Goal: Answer question/provide support

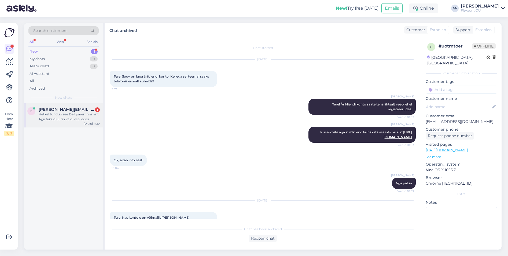
scroll to position [184, 0]
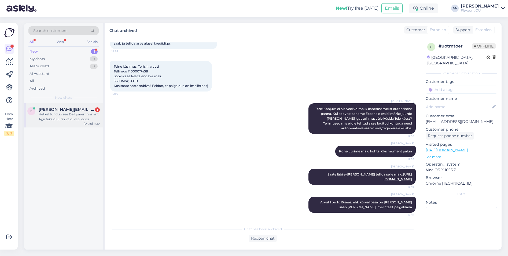
click at [74, 112] on div "Hetkel tundub see Dell parem variant. Aga tänud uurin veidi veel edasi." at bounding box center [69, 117] width 61 height 10
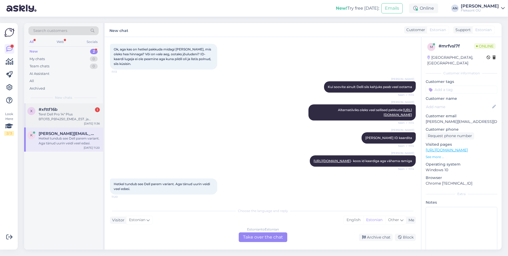
click at [68, 113] on div "Tere! Dell Pro 14" Plus BTO113_PB14250_EMEA_EST. ja Samsungi [PERSON_NAME], mil…" at bounding box center [69, 117] width 61 height 10
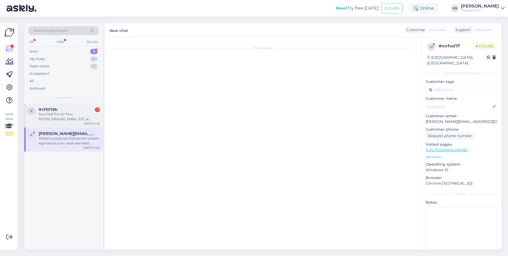
scroll to position [206, 0]
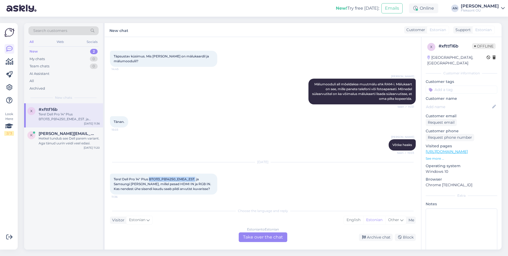
drag, startPoint x: 150, startPoint y: 179, endPoint x: 196, endPoint y: 179, distance: 46.2
click at [196, 179] on span "Tere! Dell Pro 14" Plus BTO113_PB14250_EMEA_EST. ja Samsungi [PERSON_NAME], mil…" at bounding box center [163, 184] width 98 height 14
click at [456, 149] on link "[URL][DOMAIN_NAME]" at bounding box center [447, 151] width 42 height 5
click at [270, 236] on div "Estonian to Estonian Take over the chat" at bounding box center [263, 237] width 49 height 10
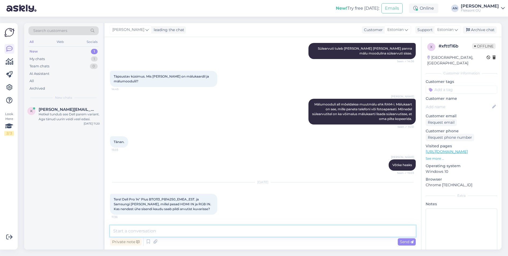
click at [176, 230] on textarea at bounding box center [263, 230] width 306 height 11
type textarea "Tere"
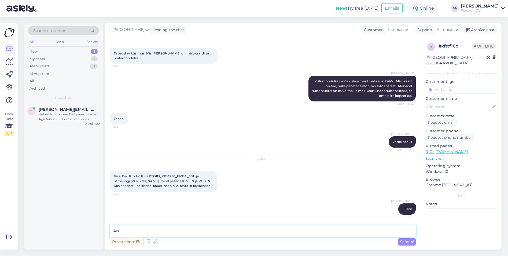
type textarea "A"
type textarea "Nimetatud sülearvutil on HDMi olemas. Ehk läbi HDMI-HDMI juhtme saab pildi Sams…"
